Goal: Task Accomplishment & Management: Use online tool/utility

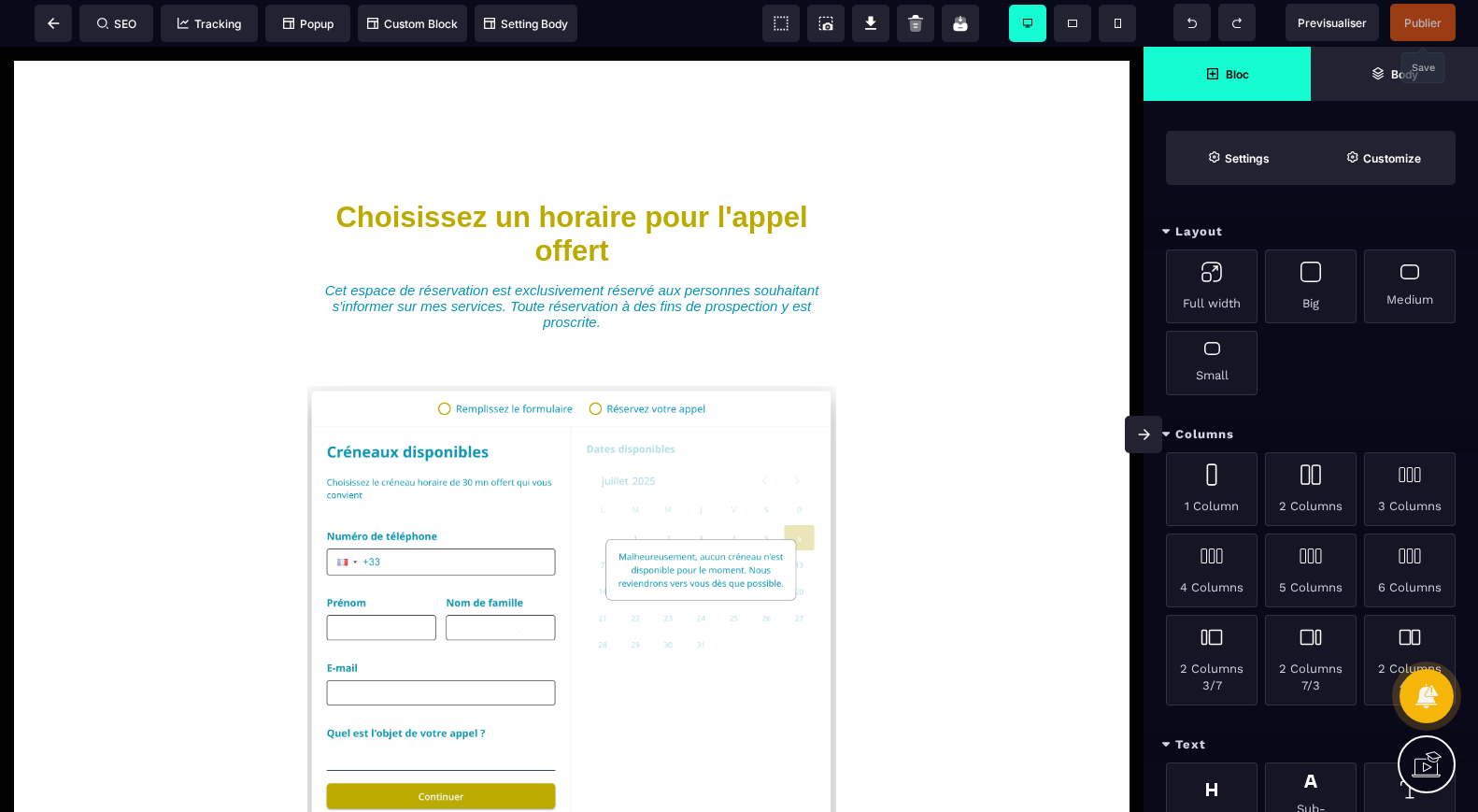
click at [1409, 20] on span "Publier" at bounding box center [1422, 22] width 37 height 14
click at [1418, 27] on span "Publier" at bounding box center [1422, 22] width 37 height 14
click at [1335, 23] on span "Previsualiser" at bounding box center [1332, 22] width 69 height 14
click at [1420, 20] on span "Publier" at bounding box center [1422, 22] width 37 height 14
click at [56, 25] on icon at bounding box center [54, 22] width 12 height 11
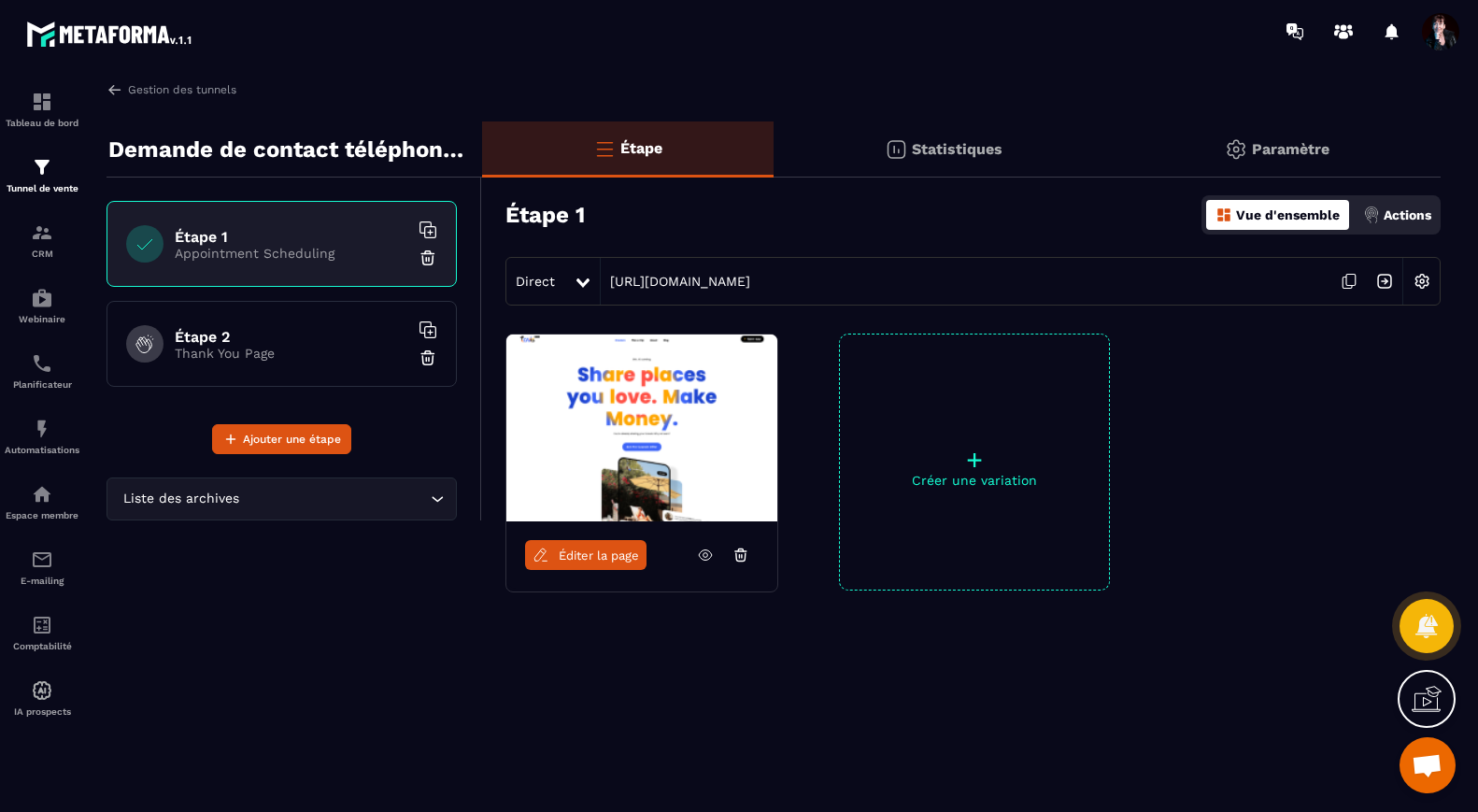
click at [305, 345] on p "Thank You Page" at bounding box center [291, 352] width 233 height 15
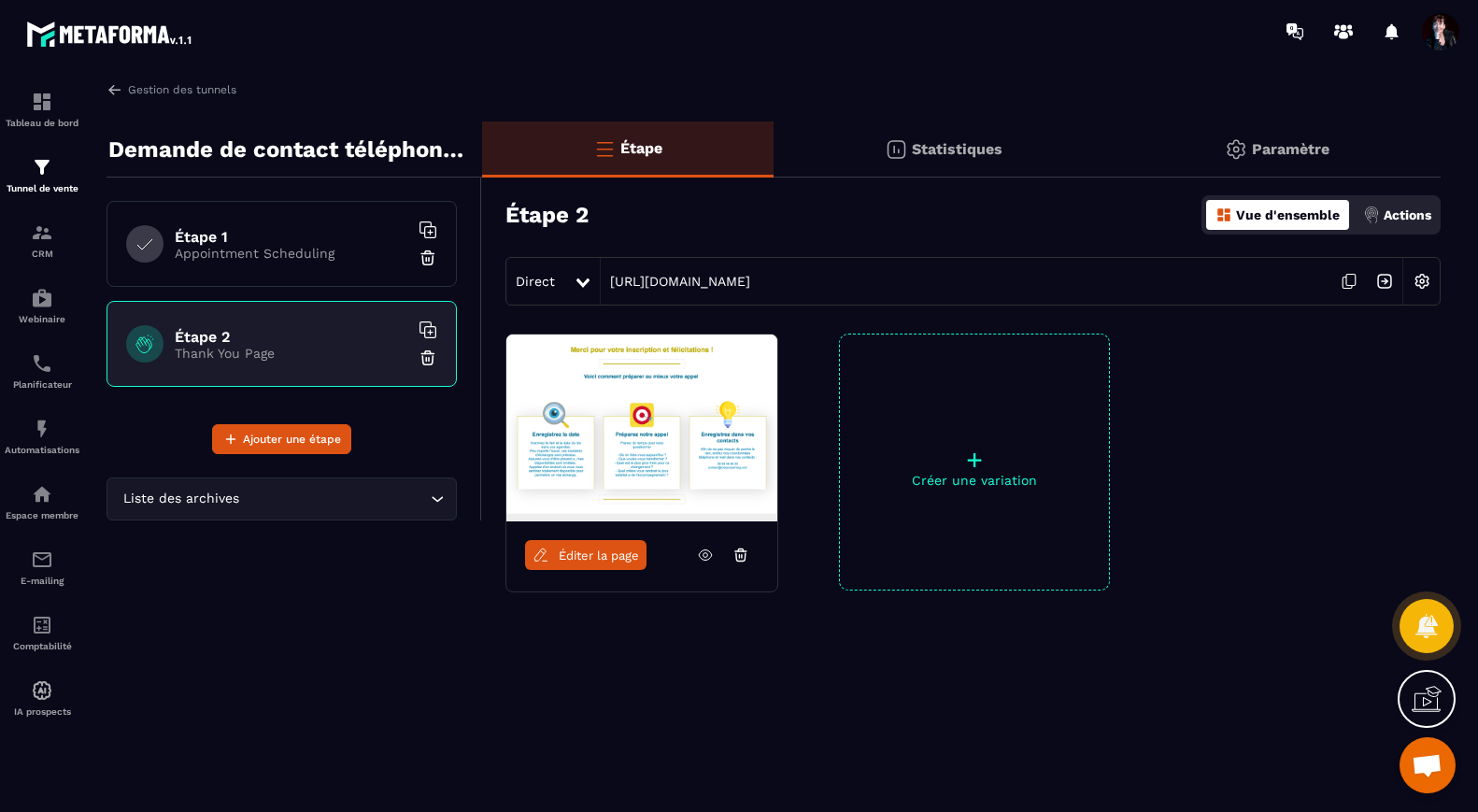
click at [597, 550] on span "Éditer la page" at bounding box center [598, 555] width 80 height 14
